Goal: Task Accomplishment & Management: Use online tool/utility

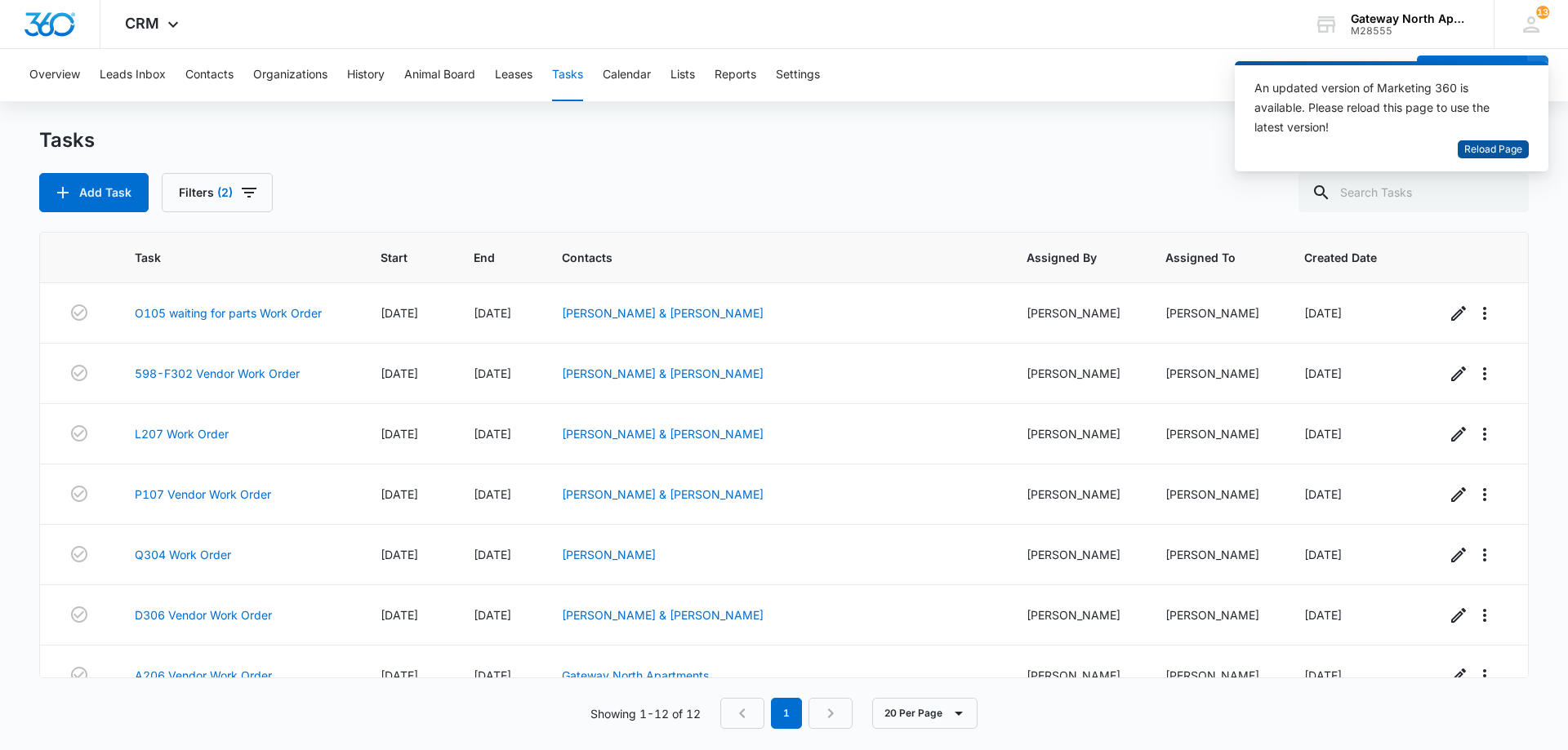
click at [1483, 150] on span "Reload Page" at bounding box center [1493, 150] width 58 height 16
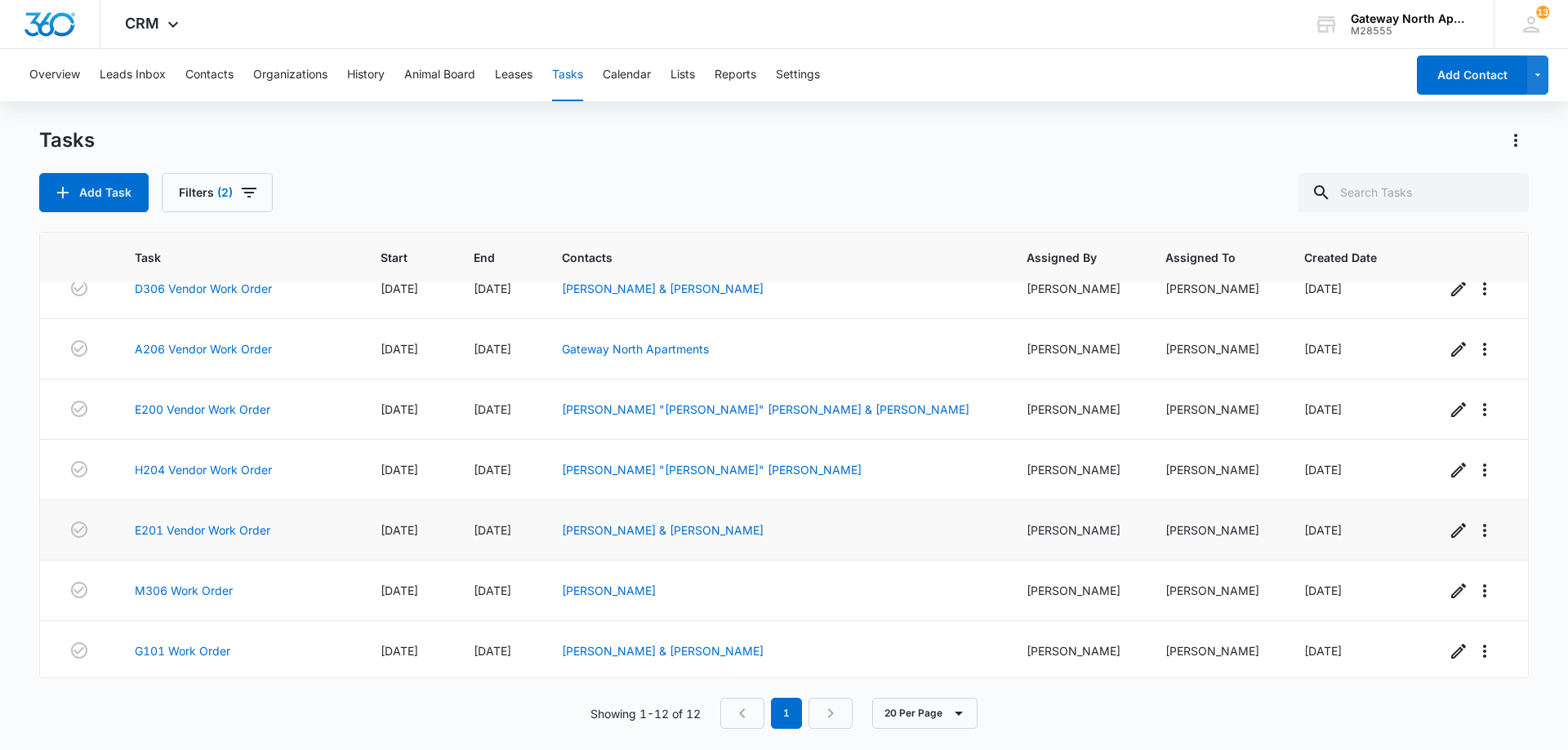
scroll to position [330, 0]
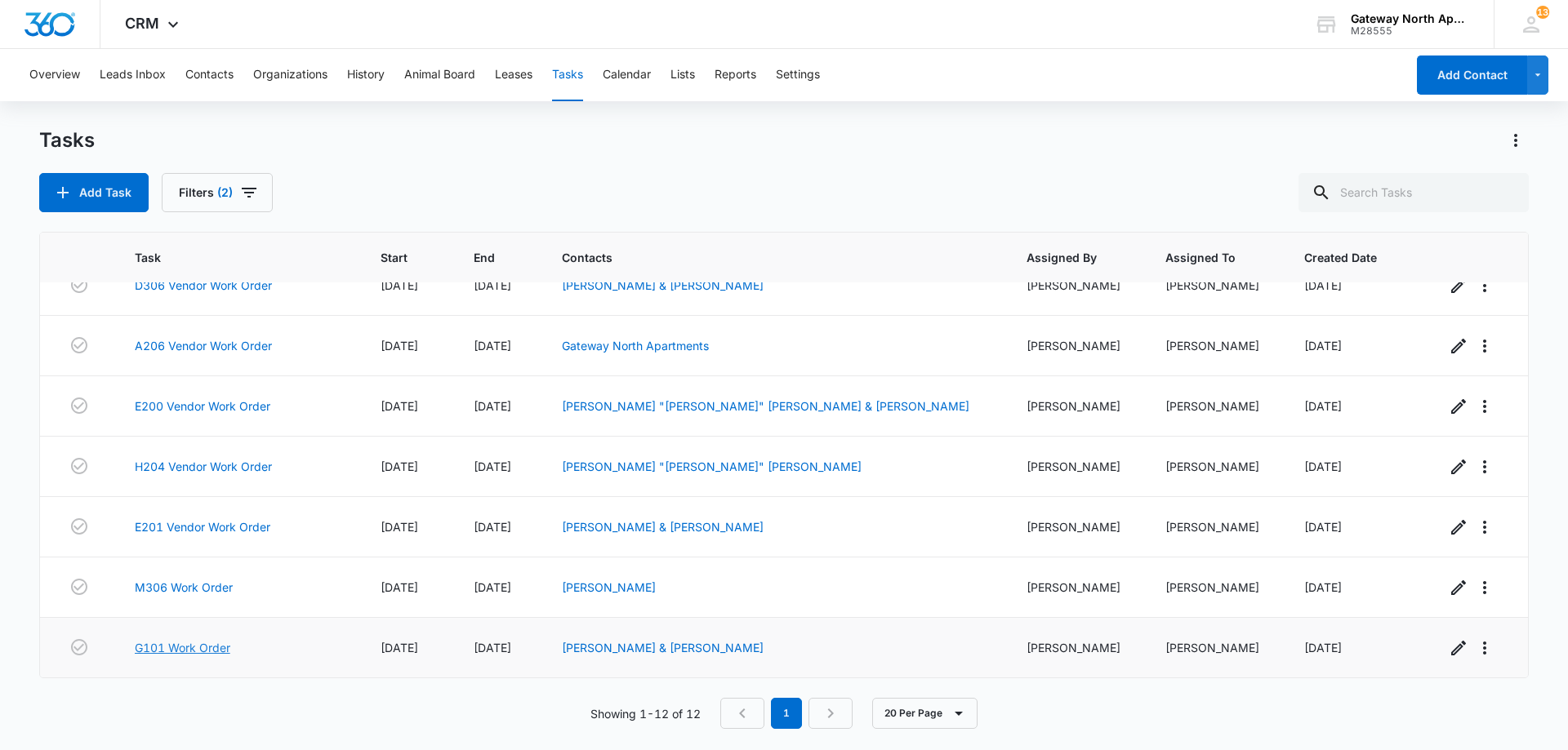
click at [205, 644] on link "G101 Work Order" at bounding box center [183, 648] width 96 height 18
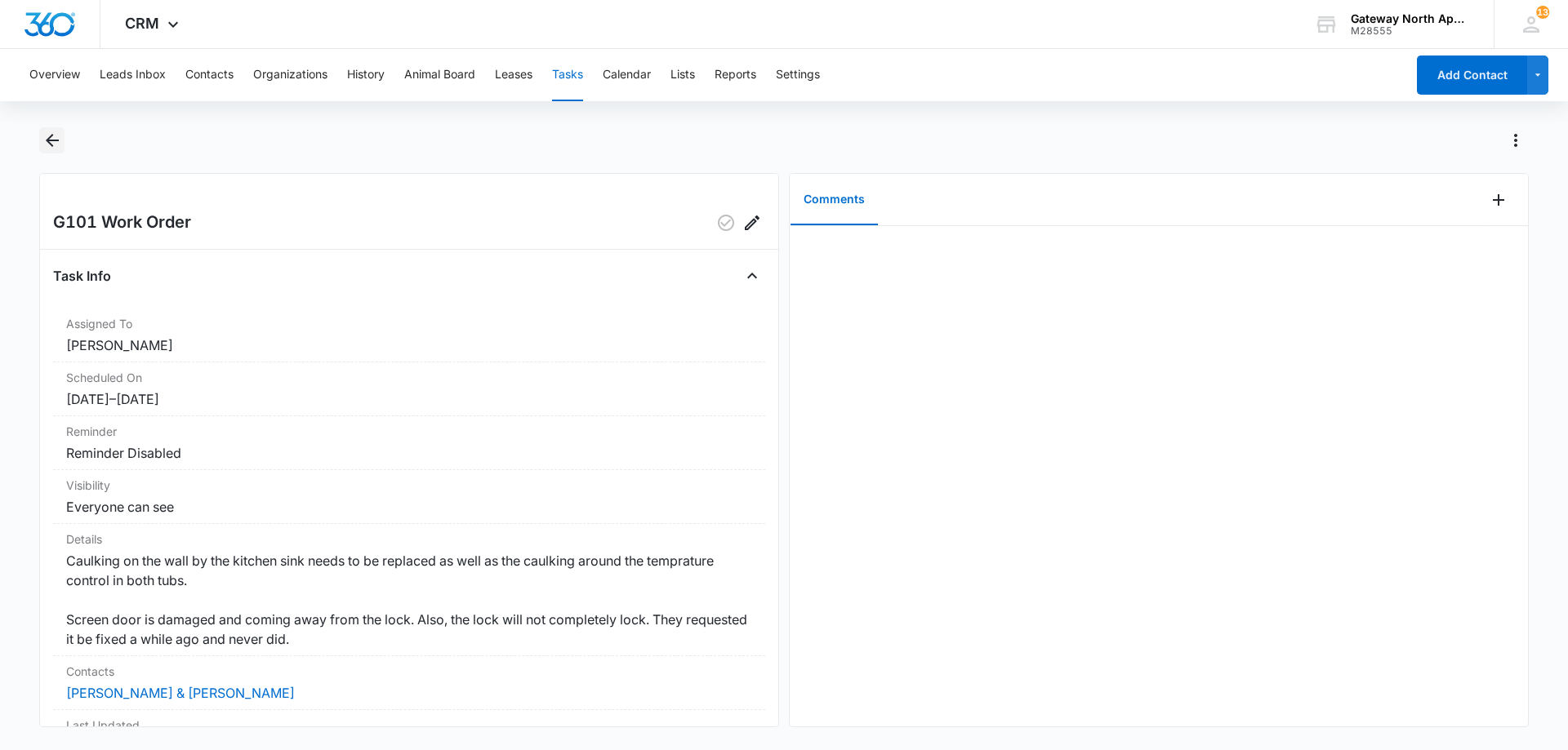
click at [48, 134] on icon "Back" at bounding box center [52, 140] width 20 height 20
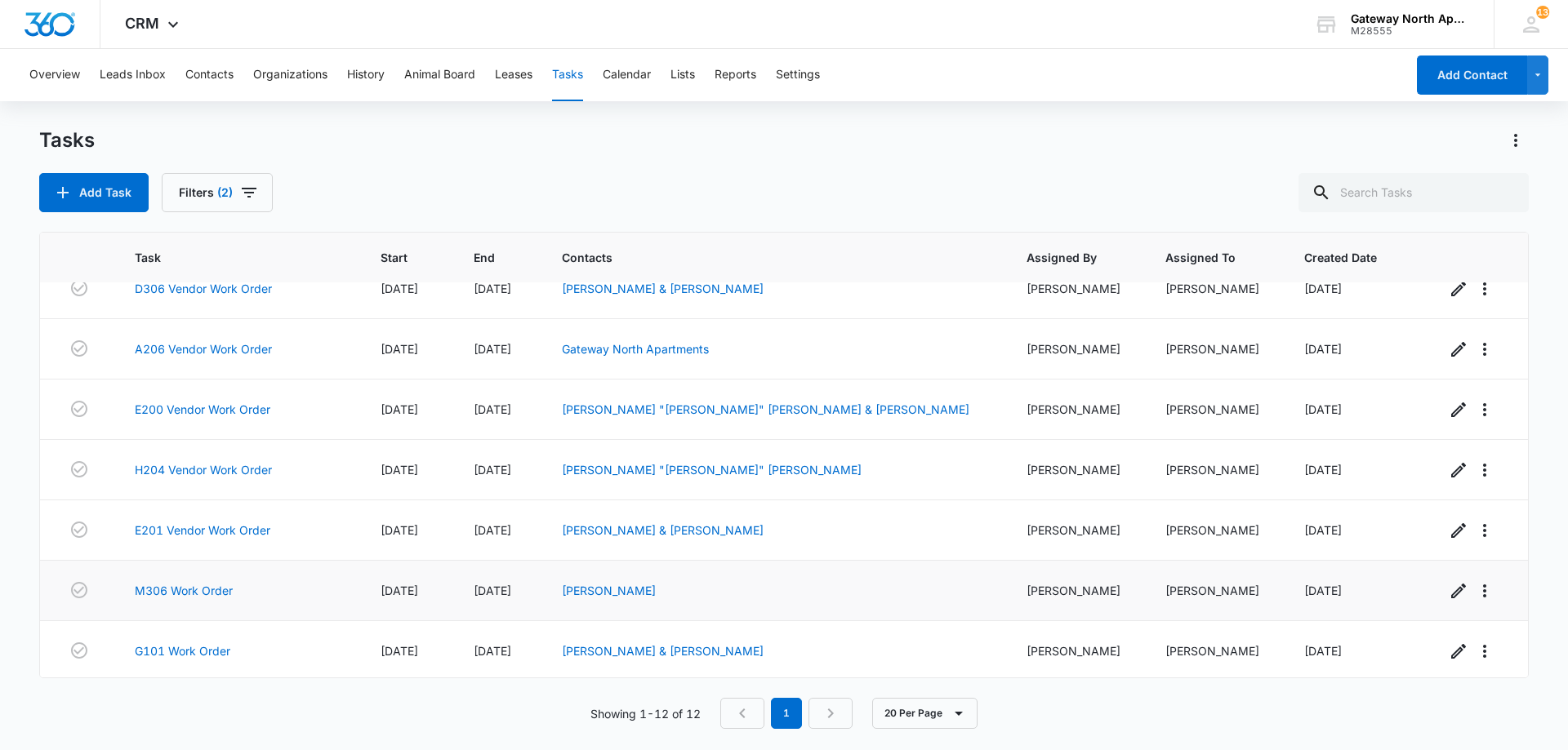
scroll to position [330, 0]
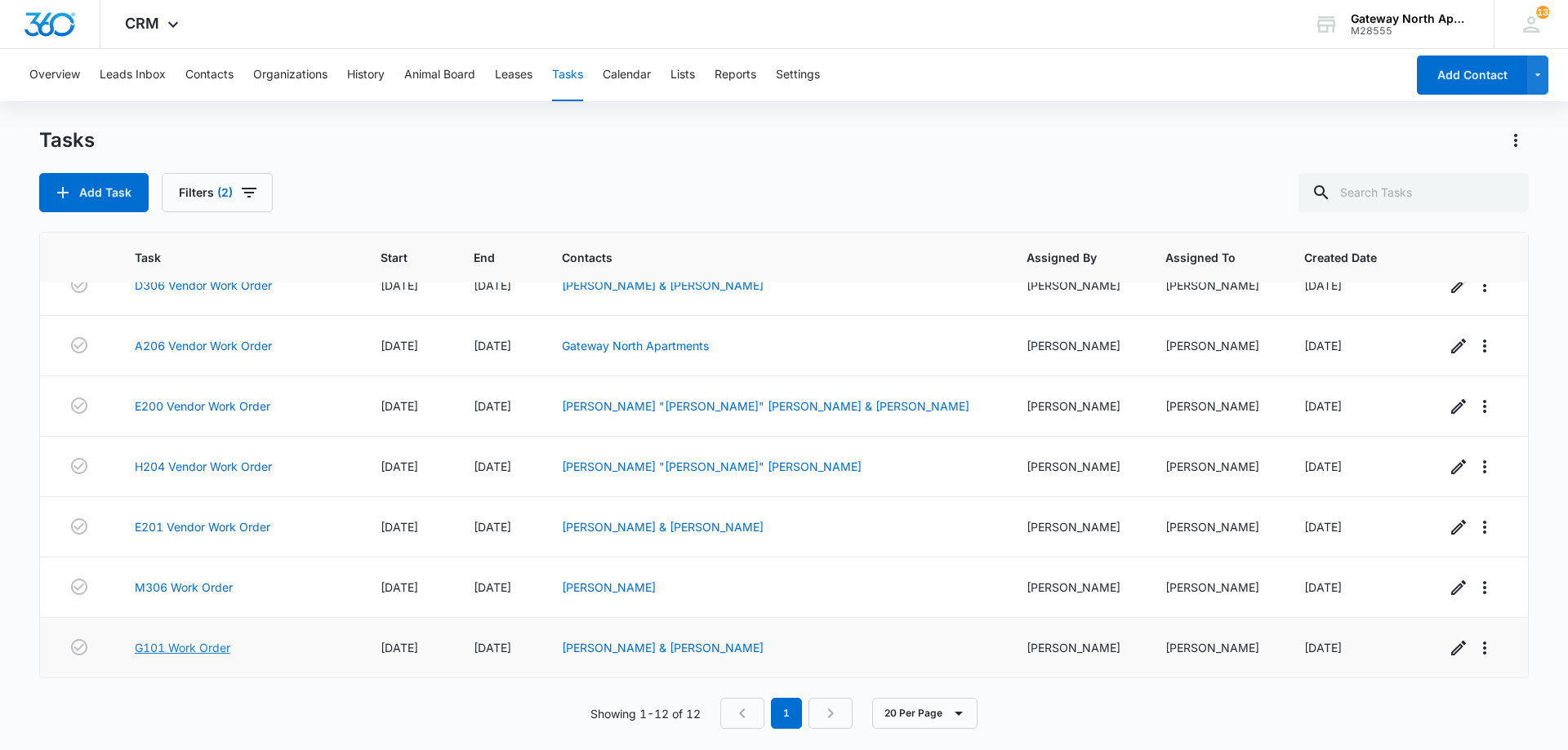
click at [226, 645] on link "G101 Work Order" at bounding box center [183, 648] width 96 height 18
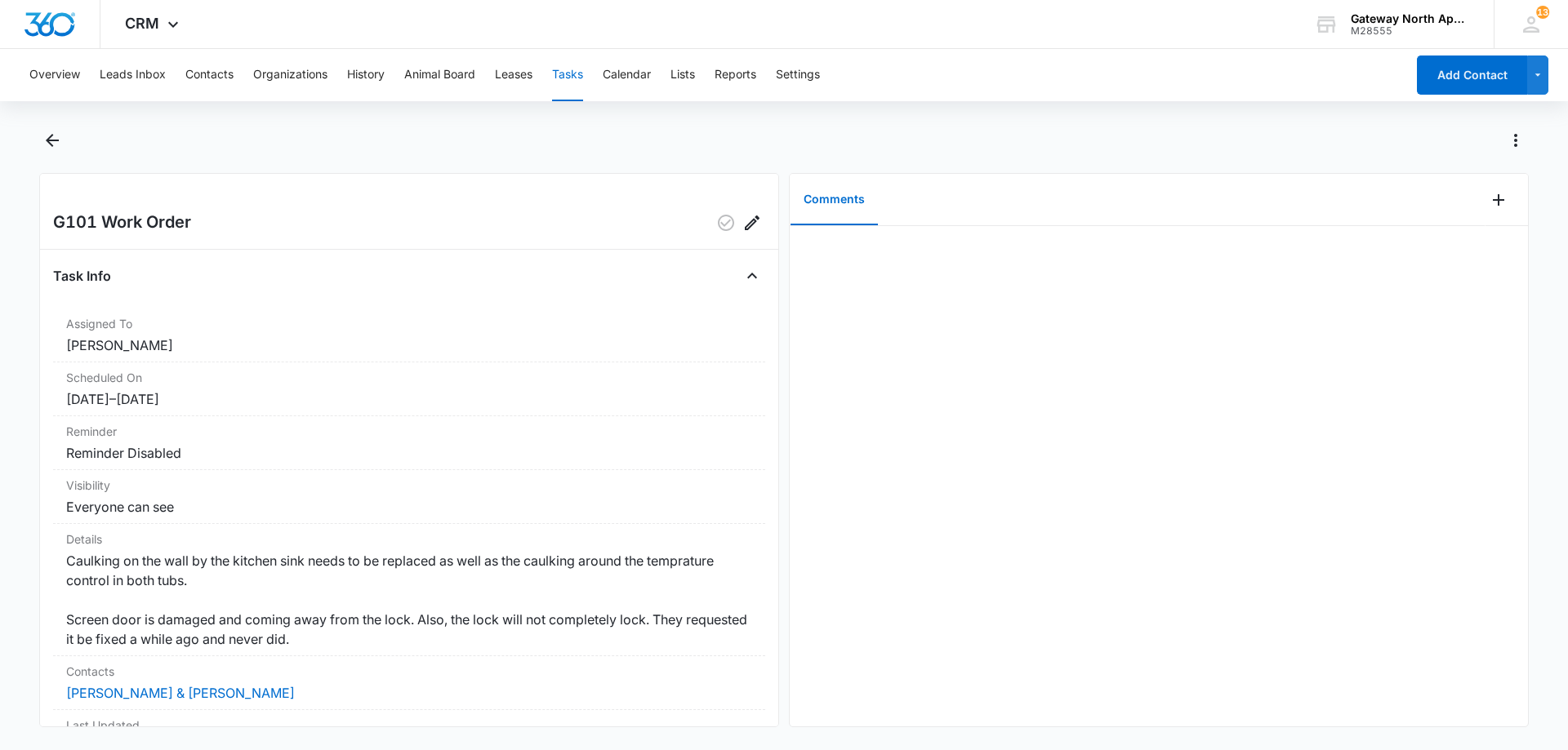
click at [562, 73] on button "Tasks" at bounding box center [568, 74] width 31 height 52
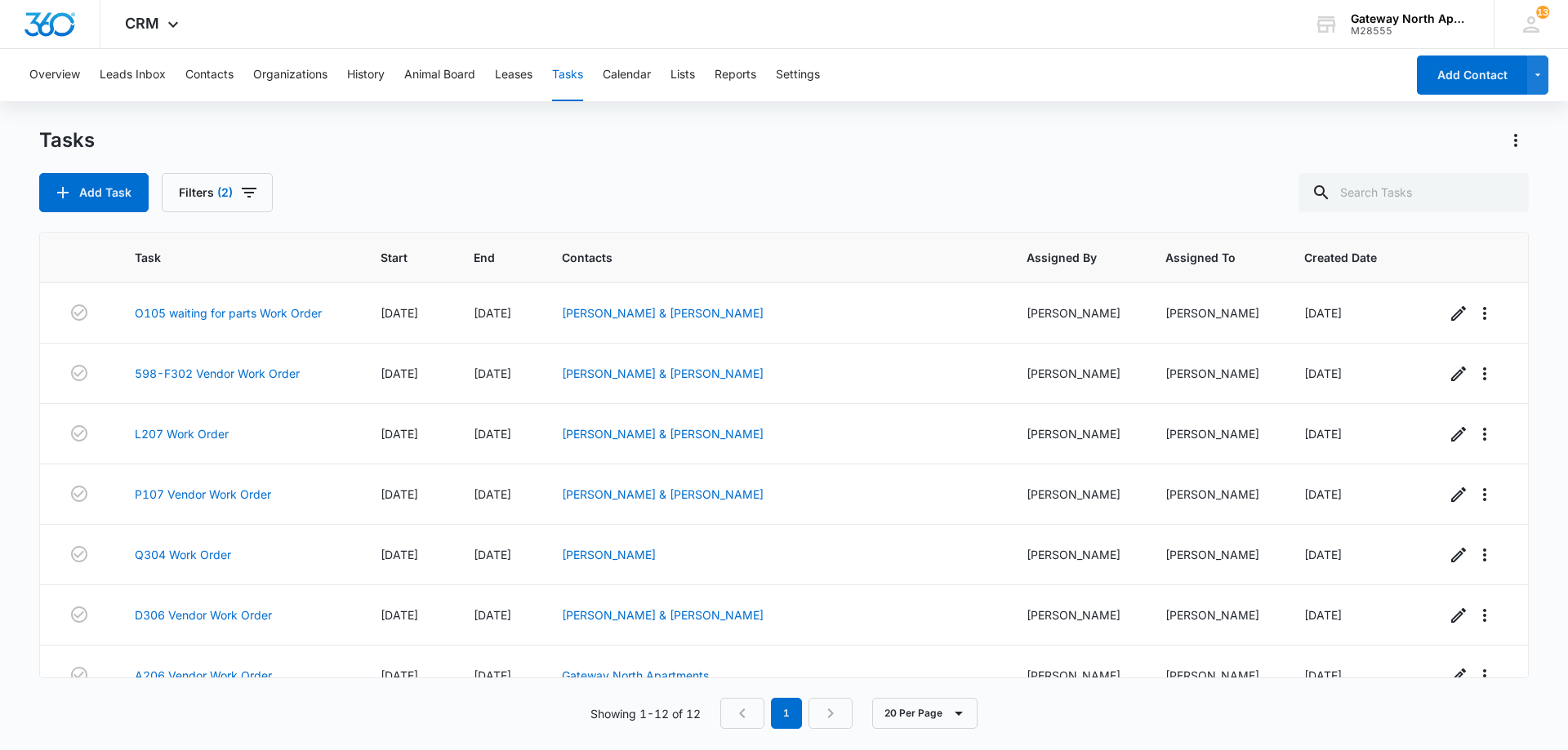
scroll to position [330, 0]
